Goal: Information Seeking & Learning: Compare options

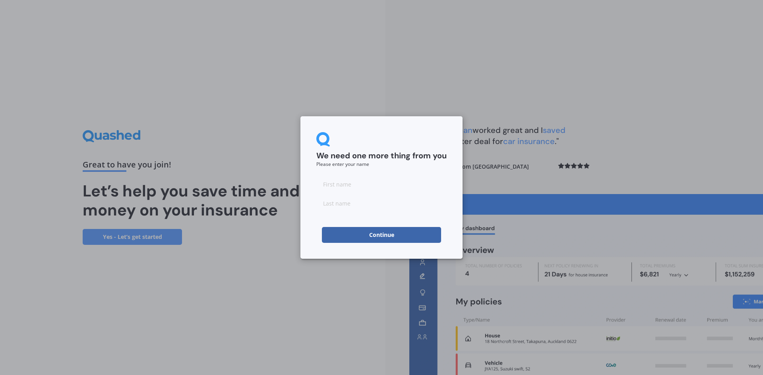
click at [391, 186] on input at bounding box center [381, 184] width 130 height 16
type input "Hamish"
click at [352, 205] on input at bounding box center [381, 203] width 130 height 16
type input "Riley"
click at [368, 238] on button "Continue" at bounding box center [381, 235] width 119 height 16
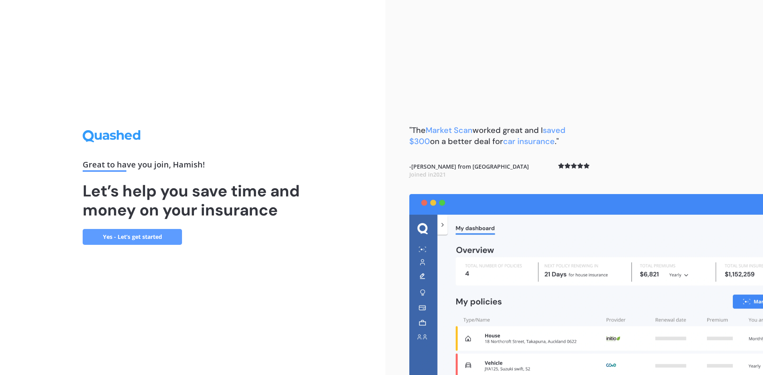
click at [141, 226] on div "Great to have you join , Hamish ! Let’s help you save time and money on your in…" at bounding box center [193, 187] width 220 height 114
click at [136, 239] on link "Yes - Let’s get started" at bounding box center [132, 237] width 99 height 16
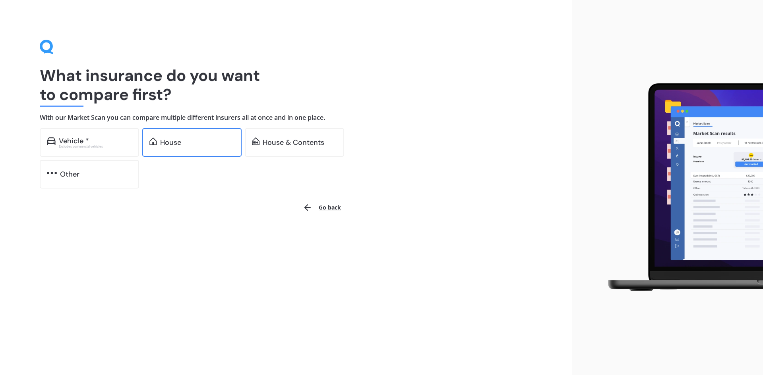
click at [155, 137] on div "House" at bounding box center [191, 142] width 99 height 29
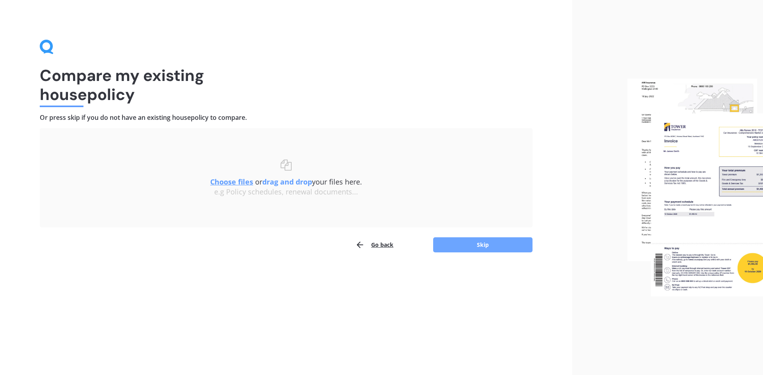
click at [460, 242] on button "Skip" at bounding box center [482, 244] width 99 height 15
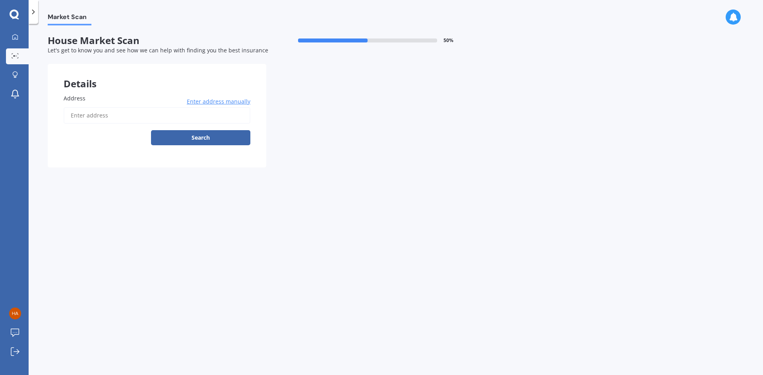
click at [117, 116] on input "Address" at bounding box center [157, 115] width 187 height 17
type input "167 Centaurus Road, St Martins, Christchurch 8022"
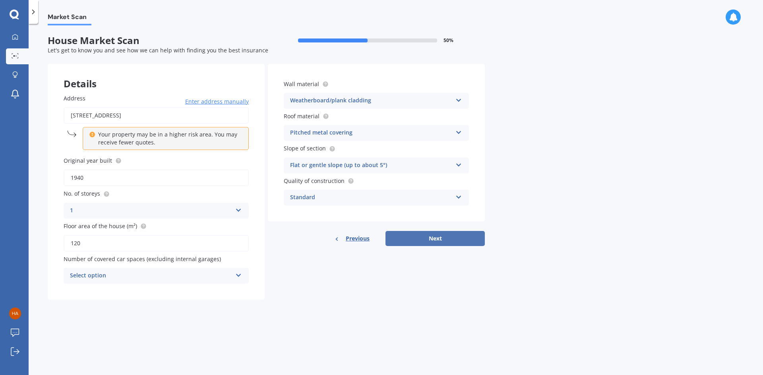
click at [448, 237] on button "Next" at bounding box center [434, 238] width 99 height 15
click at [192, 280] on div "Select option" at bounding box center [152, 276] width 158 height 9
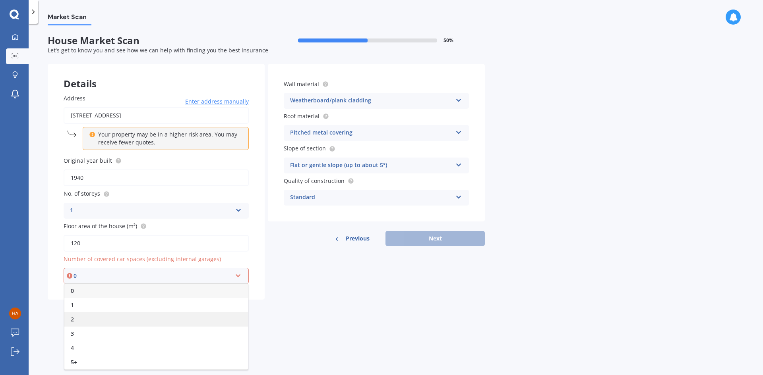
click at [81, 319] on div "2" at bounding box center [155, 320] width 183 height 14
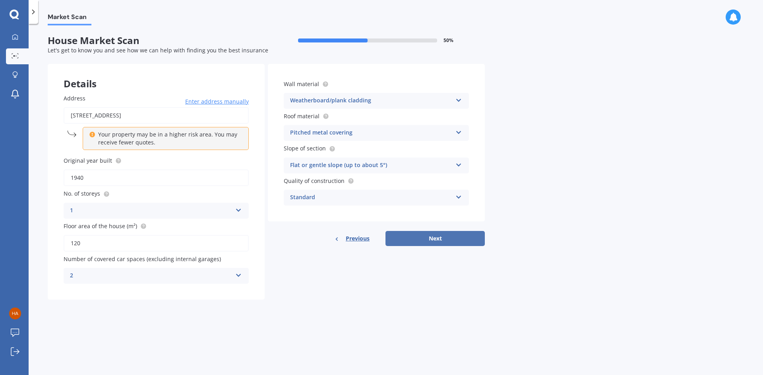
click at [418, 237] on button "Next" at bounding box center [434, 238] width 99 height 15
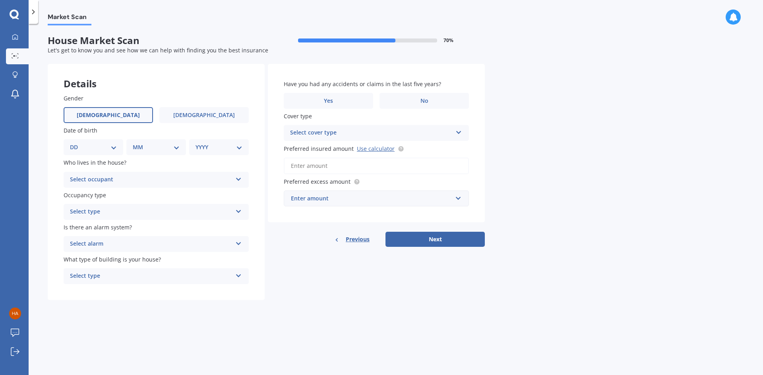
click at [103, 114] on span "Male" at bounding box center [108, 115] width 63 height 7
click at [0, 0] on input "Male" at bounding box center [0, 0] width 0 height 0
click at [113, 147] on select "DD 01 02 03 04 05 06 07 08 09 10 11 12 13 14 15 16 17 18 19 20 21 22 23 24 25 2…" at bounding box center [93, 147] width 47 height 9
select select "16"
click at [76, 143] on select "DD 01 02 03 04 05 06 07 08 09 10 11 12 13 14 15 16 17 18 19 20 21 22 23 24 25 2…" at bounding box center [93, 147] width 47 height 9
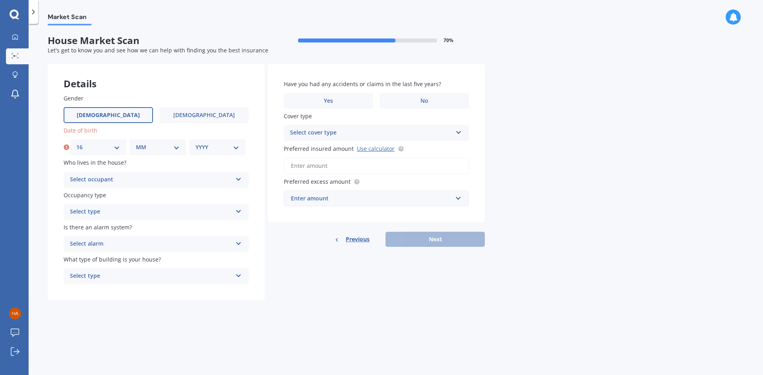
click at [164, 145] on select "MM 01 02 03 04 05 06 07 08 09 10 11 12" at bounding box center [158, 147] width 44 height 9
drag, startPoint x: 277, startPoint y: 252, endPoint x: 238, endPoint y: 255, distance: 38.6
click at [276, 252] on div "Details Gender Male Female Date of birth DD 01 02 03 04 05 06 07 08 09 10 11 12…" at bounding box center [266, 182] width 437 height 237
click at [155, 272] on div "Select type" at bounding box center [151, 277] width 162 height 10
click at [105, 290] on span "Freestanding" at bounding box center [87, 292] width 35 height 8
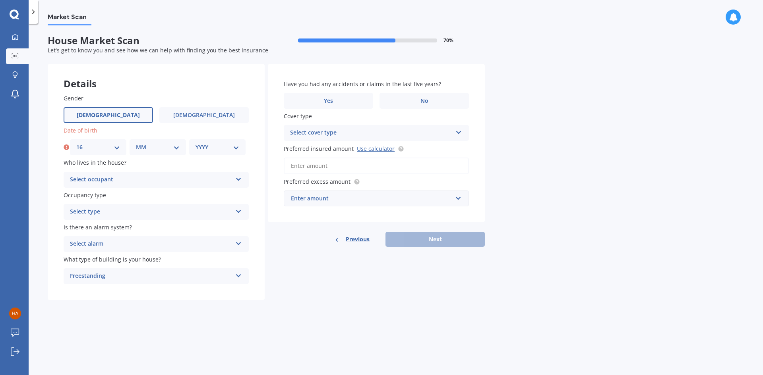
click at [120, 242] on div "Select alarm" at bounding box center [151, 244] width 162 height 10
click at [102, 288] on div "No" at bounding box center [156, 288] width 184 height 14
click at [120, 206] on div "Select type Permanent Holiday (without tenancy)" at bounding box center [156, 212] width 185 height 16
click at [162, 146] on select "MM 01 02 03 04 05 06 07 08 09 10 11 12" at bounding box center [158, 147] width 44 height 9
select select "07"
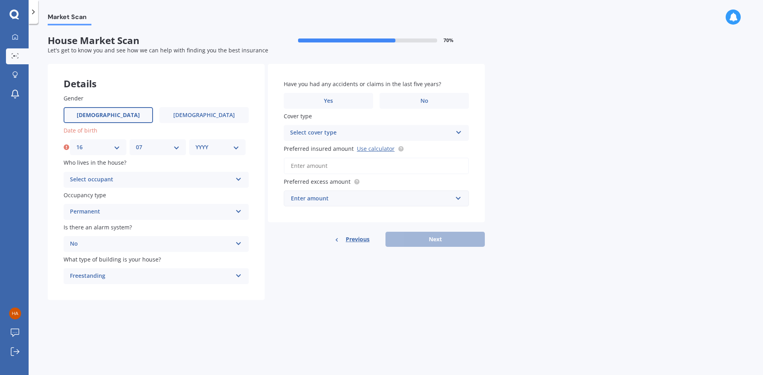
click at [136, 143] on select "MM 01 02 03 04 05 06 07 08 09 10 11 12" at bounding box center [158, 147] width 44 height 9
click at [216, 146] on select "YYYY 2009 2008 2007 2006 2005 2004 2003 2002 2001 2000 1999 1998 1997 1996 1995…" at bounding box center [217, 147] width 44 height 9
select select "1996"
click at [195, 143] on select "YYYY 2009 2008 2007 2006 2005 2004 2003 2002 2001 2000 1999 1998 1997 1996 1995…" at bounding box center [217, 147] width 44 height 9
click at [131, 179] on div "Select occupant" at bounding box center [151, 180] width 162 height 10
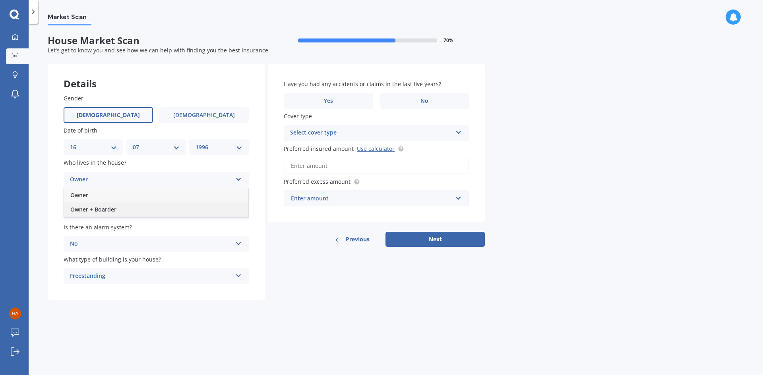
click at [110, 208] on span "Owner + Boarder" at bounding box center [93, 210] width 46 height 8
click at [131, 178] on div "Owner + Boarder" at bounding box center [151, 180] width 162 height 10
click at [129, 173] on div "Owner + Boarder Owner Owner + Boarder" at bounding box center [156, 180] width 185 height 16
click at [109, 178] on div "Owner + Boarder" at bounding box center [151, 180] width 162 height 10
click at [94, 198] on div "Owner" at bounding box center [156, 195] width 184 height 14
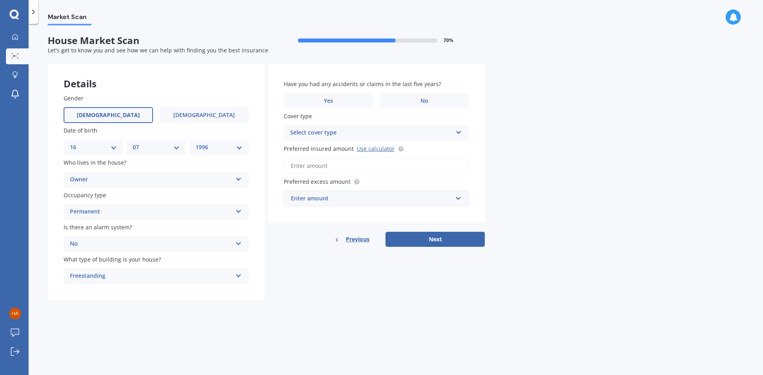
click at [97, 207] on div "Permanent Permanent Holiday (without tenancy)" at bounding box center [156, 212] width 185 height 16
click at [106, 228] on div "Permanent" at bounding box center [156, 227] width 184 height 14
click at [136, 241] on div "No" at bounding box center [151, 244] width 162 height 10
click at [114, 306] on form "House Market Scan 70 % Let's get to know you and see how we can help with findi…" at bounding box center [266, 171] width 437 height 272
click at [354, 127] on div "Select cover type High" at bounding box center [376, 133] width 185 height 16
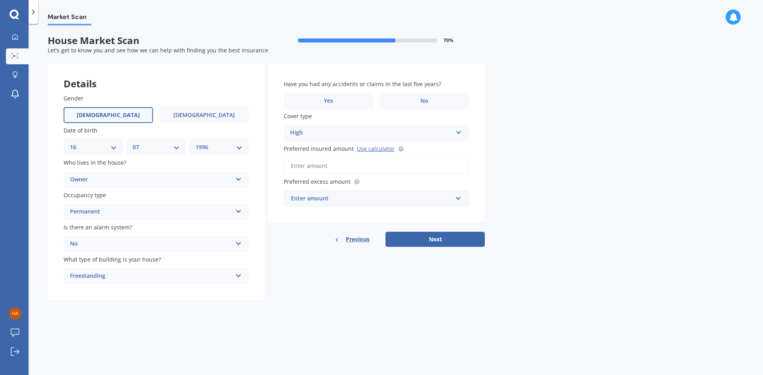
drag, startPoint x: 517, startPoint y: 146, endPoint x: 500, endPoint y: 146, distance: 17.1
click at [516, 146] on div "Market Scan House Market Scan 70 % Let's get to know you and see how we can hel…" at bounding box center [396, 200] width 734 height 351
click at [361, 132] on div "High" at bounding box center [371, 133] width 162 height 10
click at [470, 135] on div "Have you had any accidents or claims in the last five years? Yes No Cover type …" at bounding box center [376, 143] width 217 height 158
click at [357, 161] on input "Preferred insured amount Use calculator" at bounding box center [376, 166] width 185 height 17
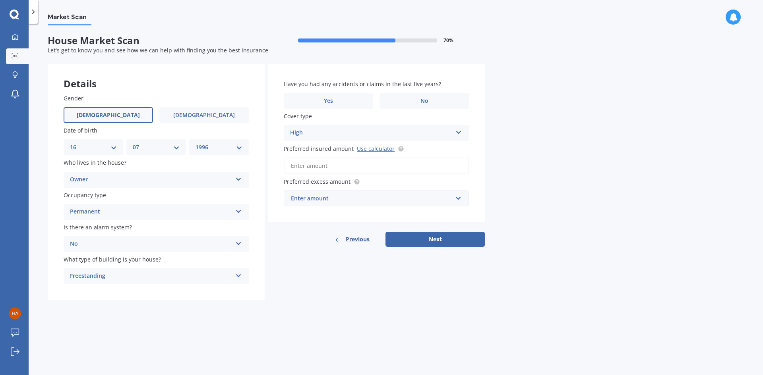
click at [295, 229] on div "Have you had any accidents or claims in the last five years? Yes No Cover type …" at bounding box center [376, 155] width 217 height 183
click at [322, 201] on div "Enter amount" at bounding box center [371, 198] width 161 height 9
click at [525, 227] on div "Market Scan House Market Scan 70 % Let's get to know you and see how we can hel…" at bounding box center [396, 200] width 734 height 351
click at [399, 148] on circle at bounding box center [400, 148] width 5 height 5
click at [345, 162] on input "Preferred insured amount Use calculator" at bounding box center [376, 166] width 185 height 17
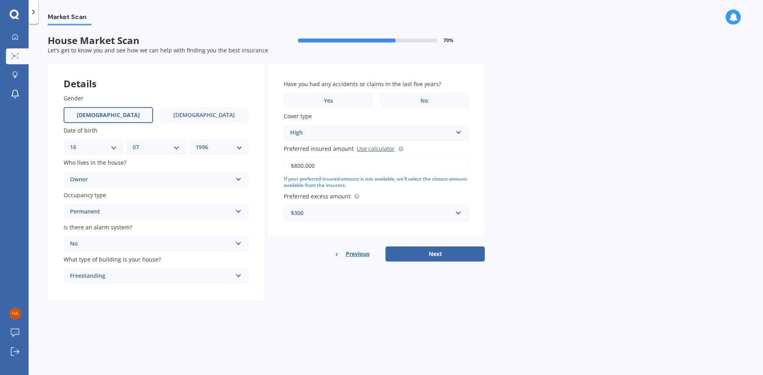
type input "$800,000"
click at [340, 212] on div "$300" at bounding box center [371, 213] width 161 height 9
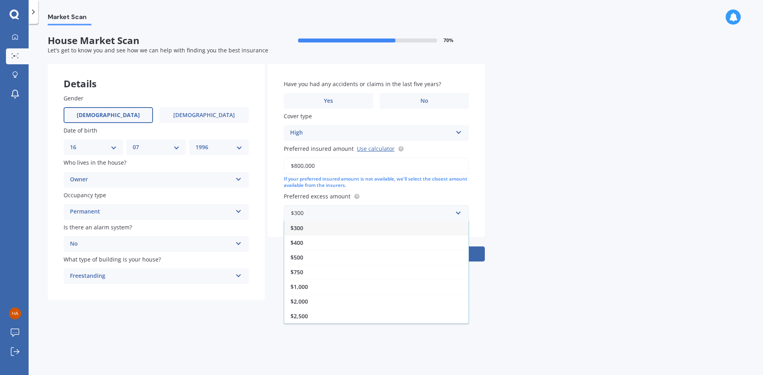
click at [317, 317] on div "$2,500" at bounding box center [376, 316] width 184 height 15
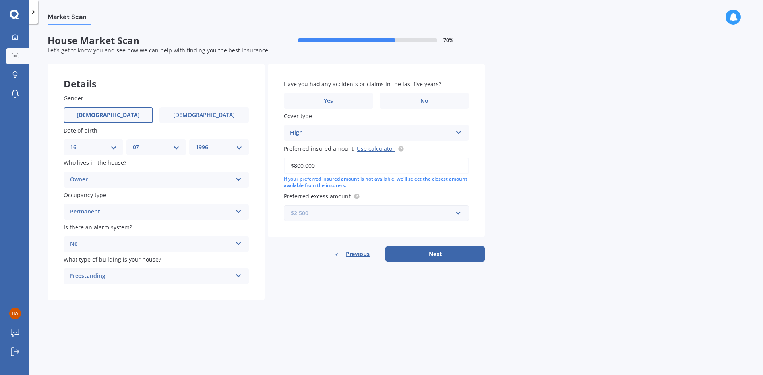
click at [458, 215] on input "text" at bounding box center [373, 213] width 178 height 15
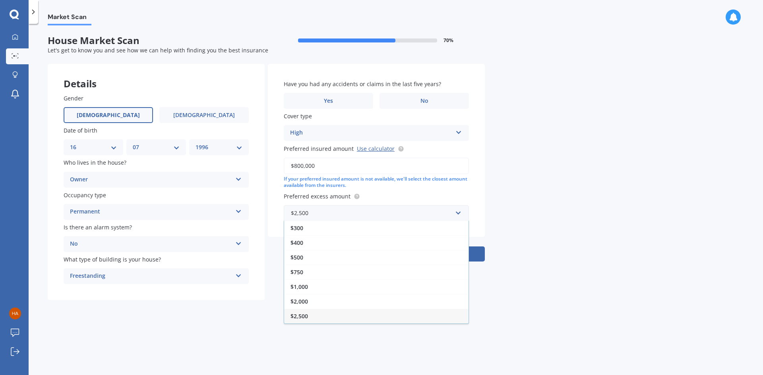
click at [566, 203] on div "Market Scan House Market Scan 70 % Let's get to know you and see how we can hel…" at bounding box center [396, 200] width 734 height 351
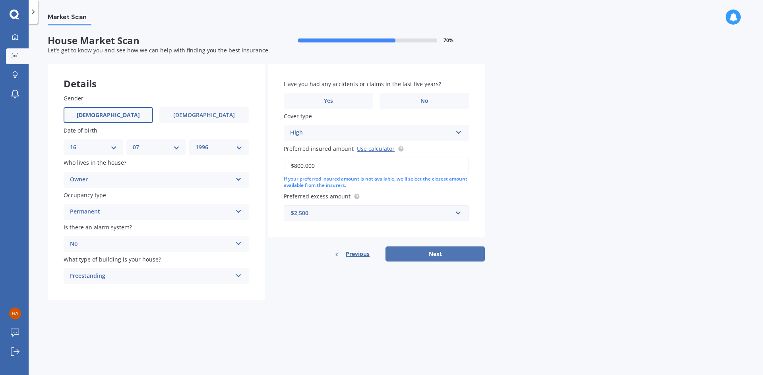
click at [437, 251] on button "Next" at bounding box center [434, 254] width 99 height 15
click at [287, 100] on icon at bounding box center [287, 101] width 6 height 8
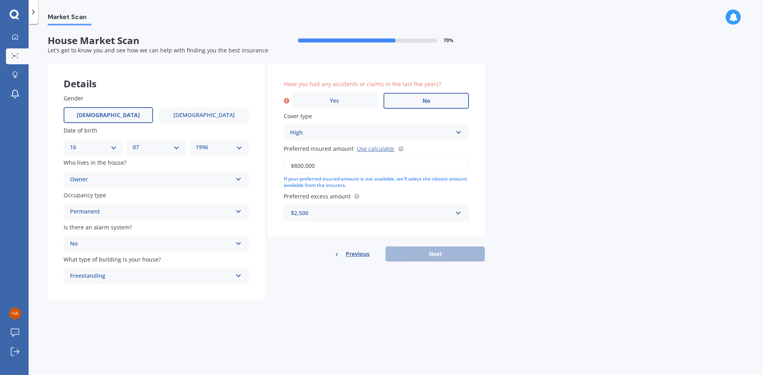
click at [424, 102] on span "No" at bounding box center [426, 101] width 8 height 7
click at [0, 0] on input "No" at bounding box center [0, 0] width 0 height 0
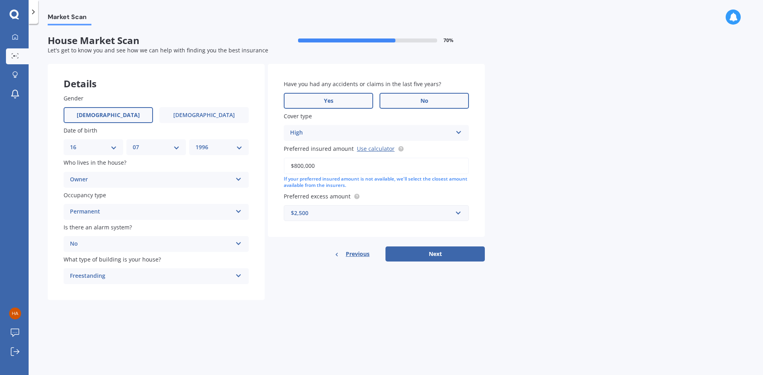
click at [361, 102] on label "Yes" at bounding box center [328, 101] width 89 height 16
click at [0, 0] on input "Yes" at bounding box center [0, 0] width 0 height 0
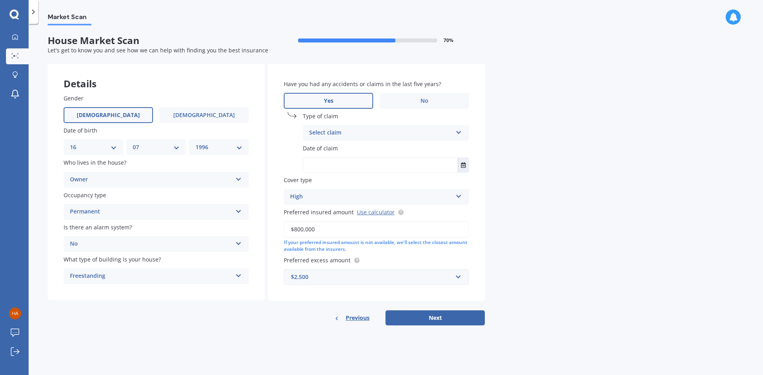
click at [356, 126] on div "Select claim Accidental damage Broken glass Burglary or theft Earthquake Fire F…" at bounding box center [386, 133] width 166 height 16
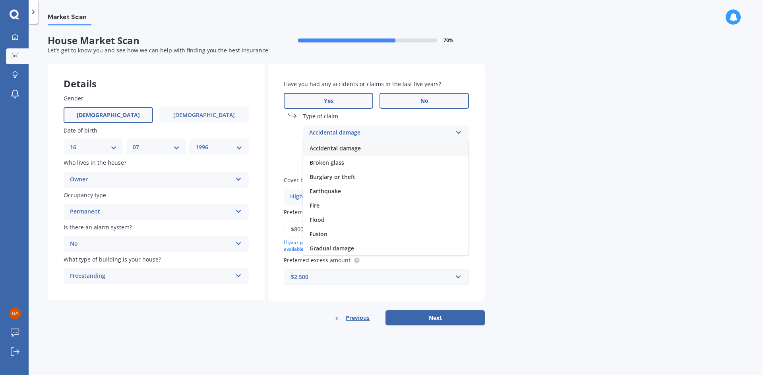
click at [396, 100] on label "No" at bounding box center [423, 101] width 89 height 16
click at [0, 0] on input "No" at bounding box center [0, 0] width 0 height 0
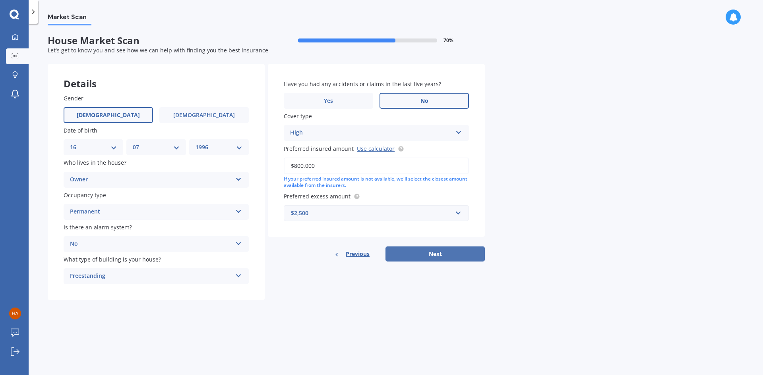
click at [434, 256] on button "Next" at bounding box center [434, 254] width 99 height 15
select select "16"
select select "07"
select select "1996"
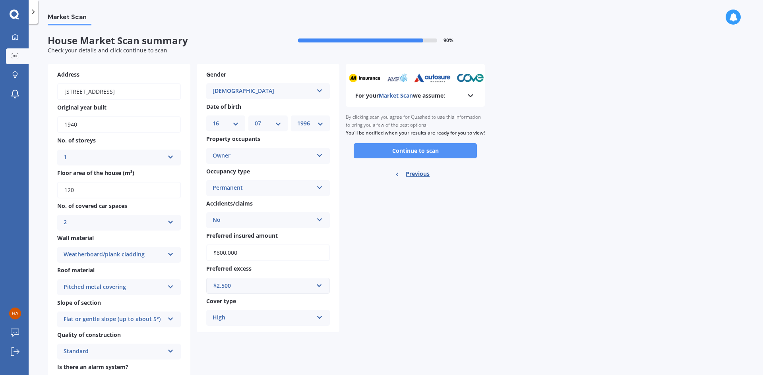
click at [404, 158] on button "Continue to scan" at bounding box center [414, 150] width 123 height 15
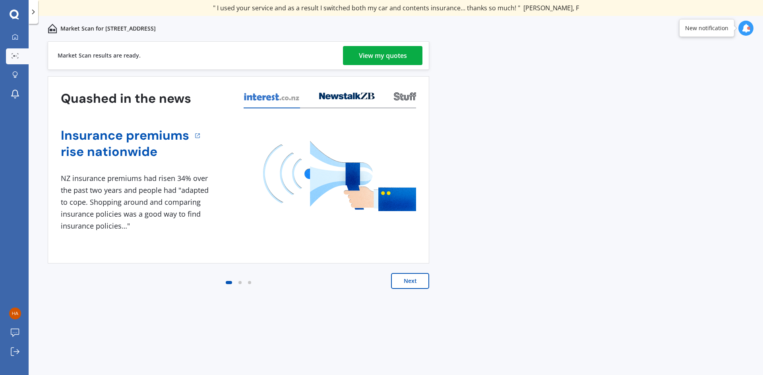
click at [394, 43] on div "Market Scan results are ready. View my quotes" at bounding box center [238, 55] width 381 height 29
click at [389, 56] on div "View my quotes" at bounding box center [383, 55] width 48 height 19
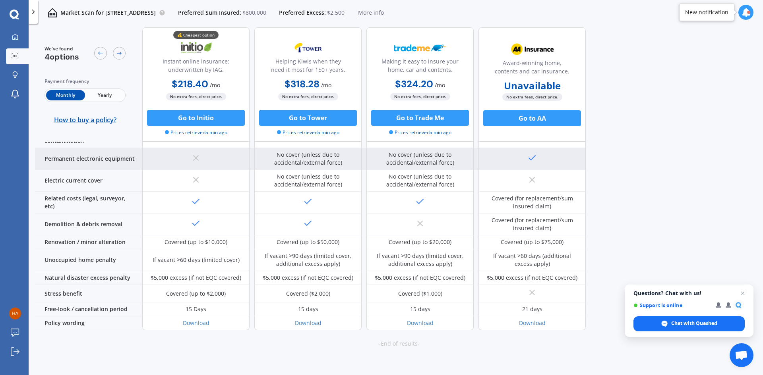
scroll to position [292, 0]
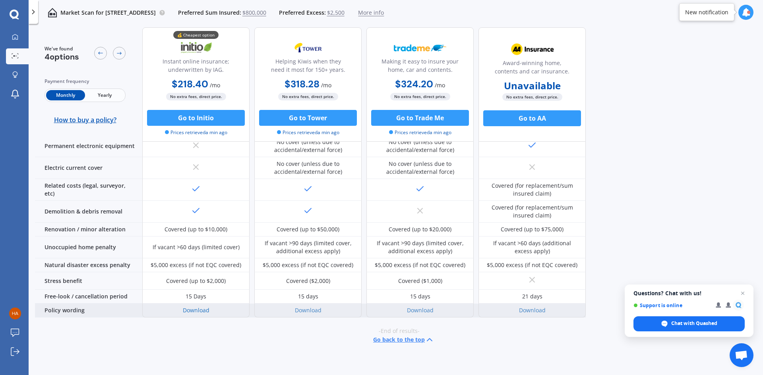
click at [198, 307] on link "Download" at bounding box center [196, 311] width 27 height 8
click at [306, 307] on link "Download" at bounding box center [308, 311] width 27 height 8
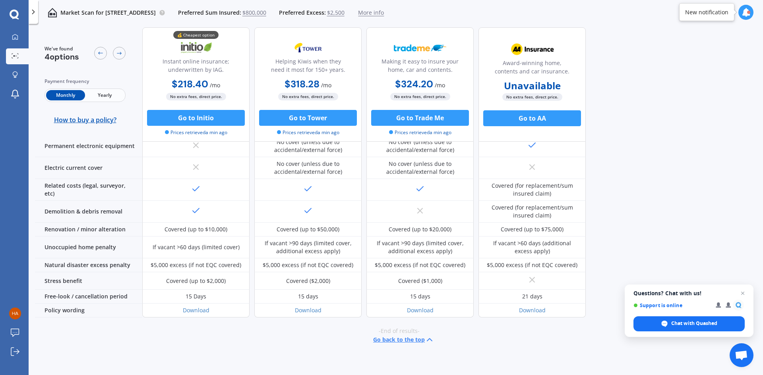
click at [108, 100] on span "Yearly" at bounding box center [104, 95] width 39 height 10
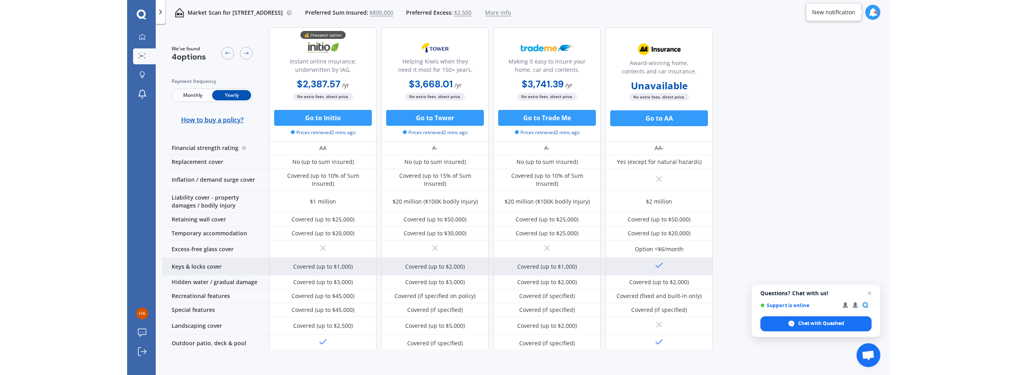
scroll to position [0, 0]
